Goal: Task Accomplishment & Management: Manage account settings

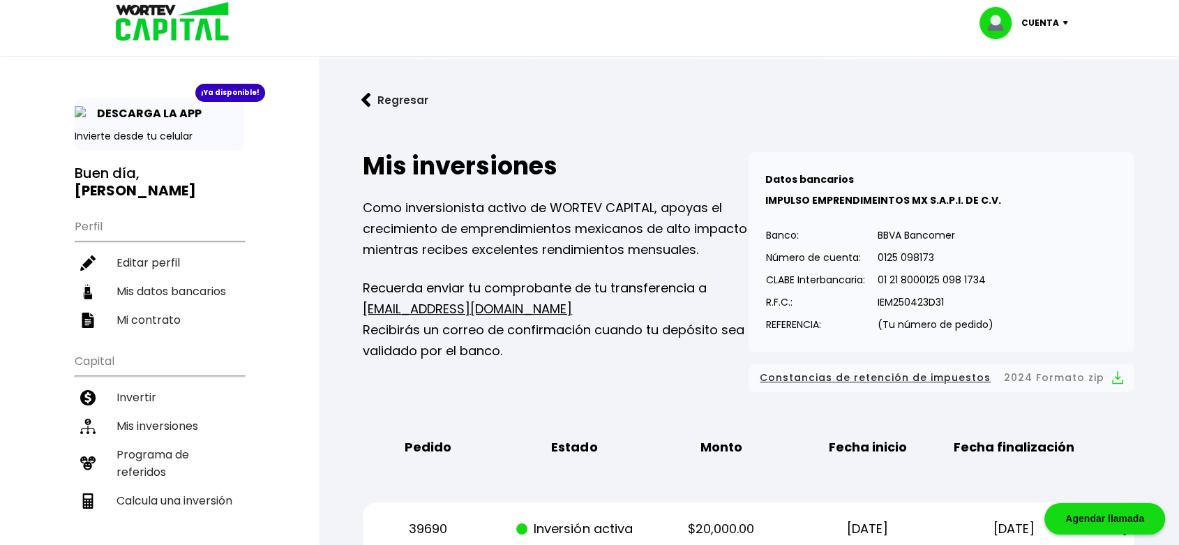
click at [1050, 20] on p "Cuenta" at bounding box center [1041, 23] width 38 height 21
click at [141, 383] on li "Invertir" at bounding box center [160, 397] width 170 height 29
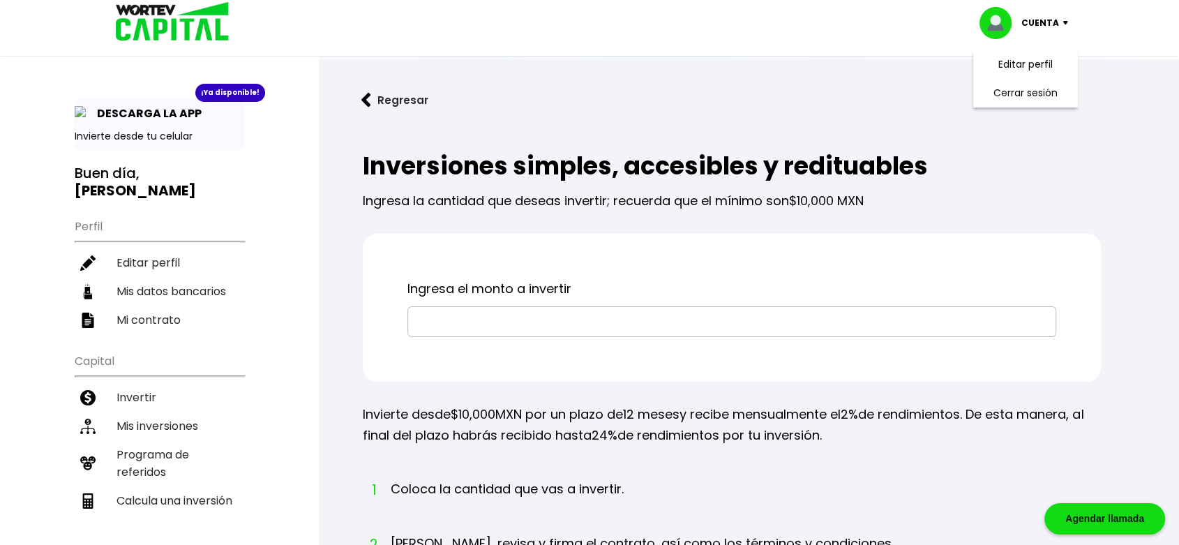
click at [1111, 153] on div "Inversiones simples, accesibles y redituables Ingresa la cantidad que deseas in…" at bounding box center [749, 505] width 816 height 750
click at [124, 383] on li "Invertir" at bounding box center [160, 397] width 170 height 29
click at [137, 412] on li "Mis inversiones" at bounding box center [160, 426] width 170 height 29
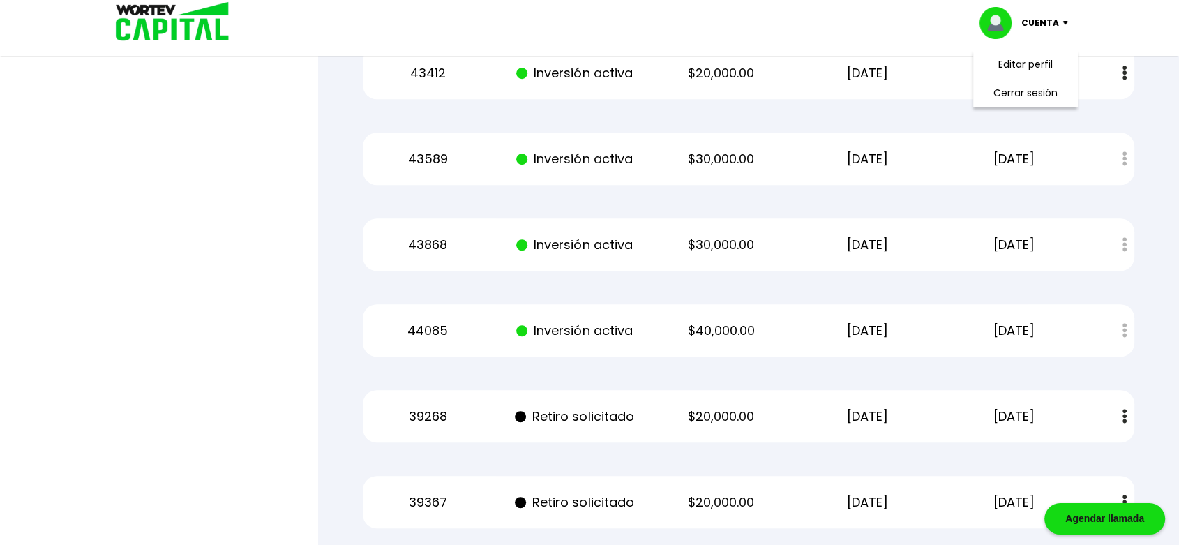
scroll to position [985, 0]
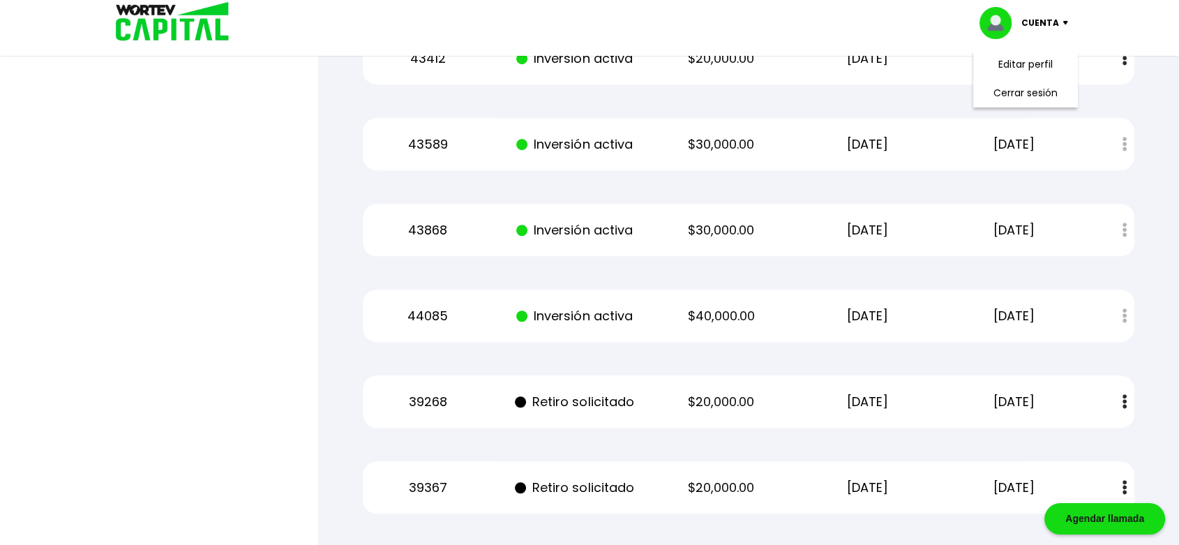
drag, startPoint x: 1074, startPoint y: 312, endPoint x: 394, endPoint y: 308, distance: 680.4
click at [394, 308] on div "44085 Inversión activa $40,000.00 [DATE] [DATE] Estado de cuenta" at bounding box center [749, 316] width 772 height 52
click at [1148, 341] on div "Mis inversiones Como inversionista activo de WORTEV CAPITAL, apoyas el crecimie…" at bounding box center [749, 11] width 816 height 1735
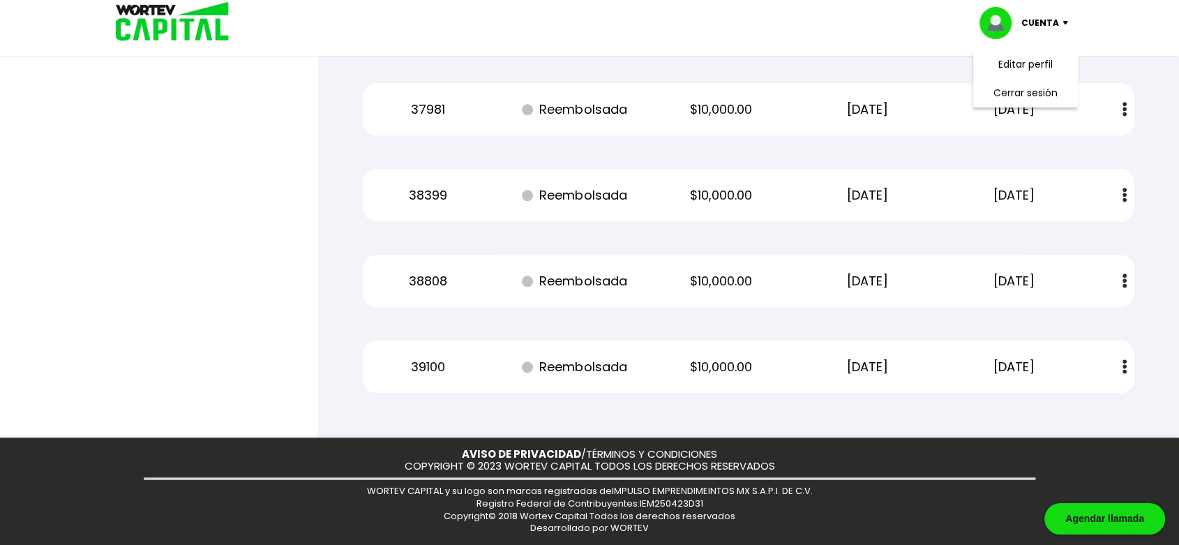
scroll to position [0, 0]
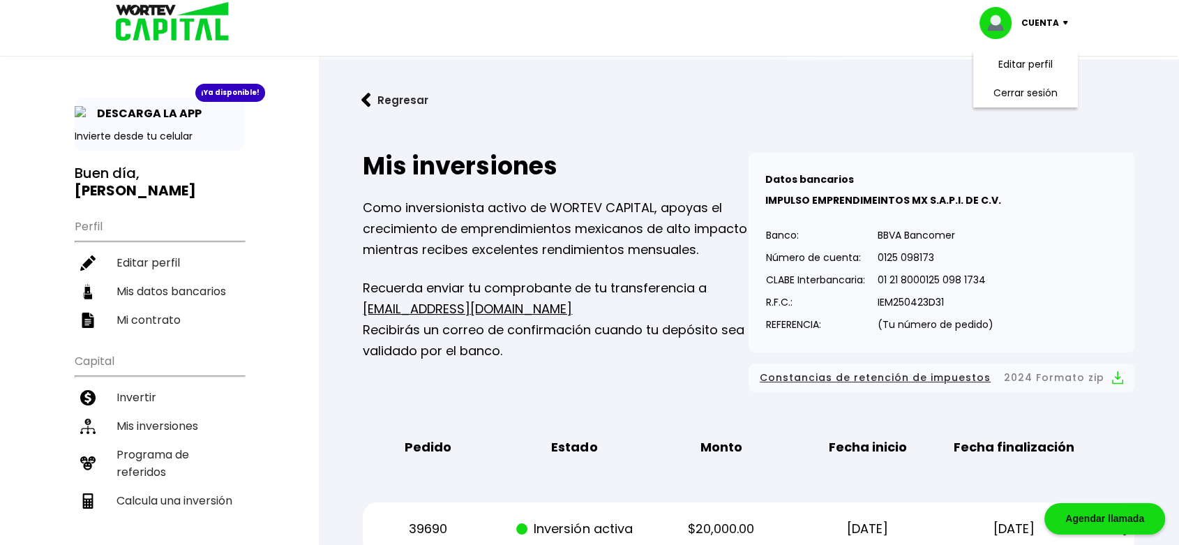
click at [1032, 88] on li "Cerrar sesión" at bounding box center [1026, 93] width 112 height 29
